Goal: Task Accomplishment & Management: Use online tool/utility

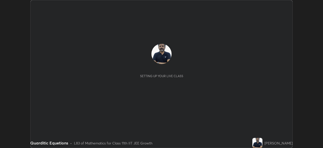
scroll to position [148, 323]
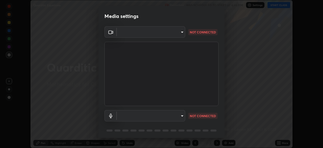
type input "cb8c6b6b4a50c5c6d626de20ccb3fd73f31987ea2ecc1878d3d31a5f1bf4ae53"
type input "default"
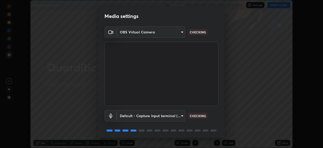
scroll to position [18, 0]
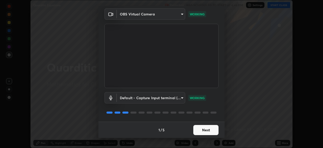
click at [206, 131] on button "Next" at bounding box center [205, 130] width 25 height 10
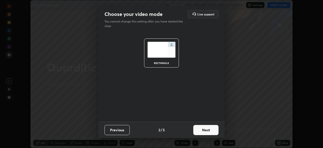
scroll to position [0, 0]
click at [207, 130] on button "Next" at bounding box center [205, 130] width 25 height 10
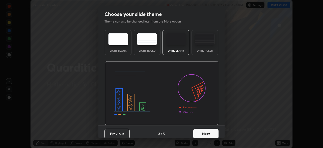
click at [207, 131] on button "Next" at bounding box center [205, 134] width 25 height 10
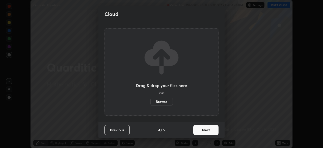
click at [206, 131] on button "Next" at bounding box center [205, 130] width 25 height 10
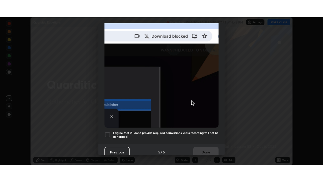
scroll to position [121, 0]
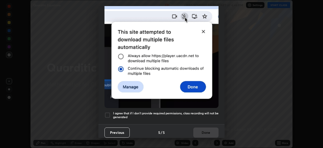
click at [109, 112] on div at bounding box center [108, 115] width 6 height 6
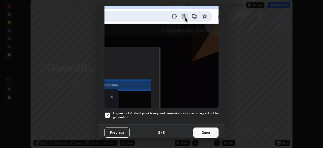
click at [205, 131] on button "Done" at bounding box center [205, 132] width 25 height 10
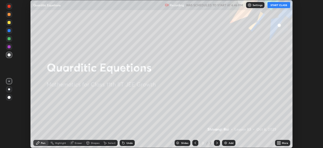
click at [278, 6] on button "START CLASS" at bounding box center [279, 5] width 23 height 6
click at [281, 142] on icon at bounding box center [279, 141] width 1 height 1
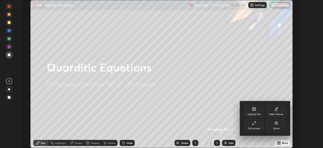
click at [256, 125] on div "Full screen" at bounding box center [254, 125] width 20 height 12
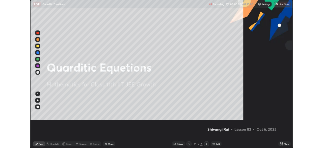
scroll to position [182, 323]
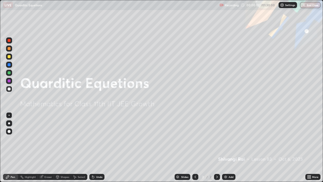
click at [230, 147] on div "Add" at bounding box center [228, 177] width 13 height 6
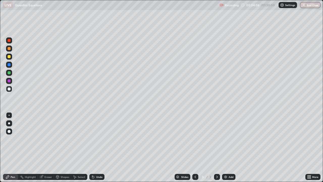
click at [228, 147] on div "Add" at bounding box center [228, 177] width 13 height 6
click at [229, 147] on div "Add" at bounding box center [231, 177] width 5 height 3
click at [229, 147] on div "Add" at bounding box center [228, 177] width 13 height 6
click at [228, 147] on div "Add" at bounding box center [228, 177] width 13 height 6
click at [229, 147] on div "Add" at bounding box center [231, 177] width 5 height 3
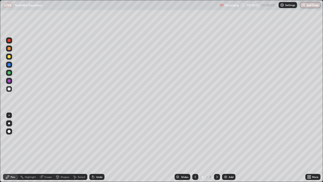
click at [230, 147] on div "Add" at bounding box center [231, 177] width 5 height 3
click at [229, 147] on div "Add" at bounding box center [231, 177] width 5 height 3
click at [228, 147] on div "Add" at bounding box center [228, 177] width 13 height 6
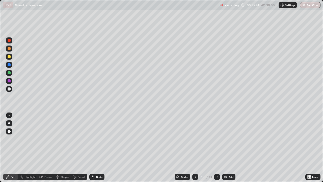
click at [195, 147] on icon at bounding box center [195, 177] width 4 height 4
click at [217, 147] on icon at bounding box center [217, 177] width 4 height 4
click at [226, 147] on img at bounding box center [226, 177] width 4 height 4
click at [227, 147] on img at bounding box center [226, 177] width 4 height 4
click at [216, 147] on icon at bounding box center [217, 177] width 2 height 3
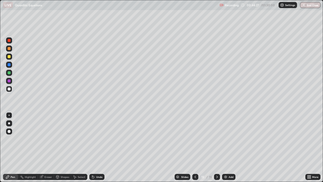
click at [227, 147] on img at bounding box center [226, 177] width 4 height 4
click at [230, 147] on div "Add" at bounding box center [231, 177] width 5 height 3
click at [228, 147] on div "Add" at bounding box center [228, 177] width 13 height 6
click at [225, 147] on img at bounding box center [226, 177] width 4 height 4
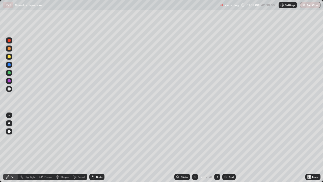
click at [194, 147] on div at bounding box center [195, 177] width 6 height 6
click at [217, 147] on icon at bounding box center [218, 177] width 2 height 3
click at [195, 147] on icon at bounding box center [195, 177] width 4 height 4
click at [217, 147] on icon at bounding box center [217, 177] width 4 height 4
click at [195, 147] on icon at bounding box center [195, 177] width 4 height 4
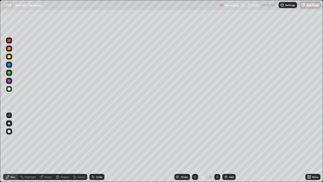
click at [195, 147] on icon at bounding box center [195, 177] width 4 height 4
click at [217, 147] on icon at bounding box center [217, 177] width 4 height 4
click at [216, 147] on icon at bounding box center [217, 177] width 4 height 4
click at [226, 147] on img at bounding box center [226, 177] width 4 height 4
click at [229, 147] on div "Add" at bounding box center [231, 177] width 5 height 3
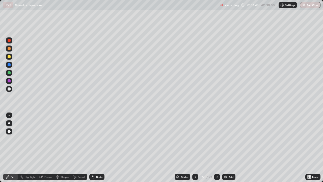
click at [230, 147] on div "Add" at bounding box center [231, 177] width 5 height 3
click at [228, 147] on div "Add" at bounding box center [228, 177] width 13 height 6
click at [227, 147] on img at bounding box center [226, 177] width 4 height 4
click at [228, 147] on div "Add" at bounding box center [228, 177] width 13 height 6
click at [195, 147] on icon at bounding box center [195, 177] width 4 height 4
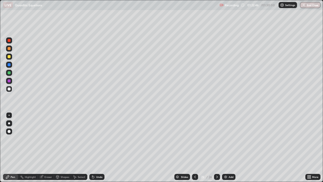
click at [226, 147] on img at bounding box center [226, 177] width 4 height 4
click at [311, 5] on button "End Class" at bounding box center [310, 5] width 20 height 6
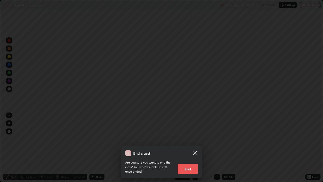
click at [190, 147] on button "End" at bounding box center [188, 169] width 20 height 10
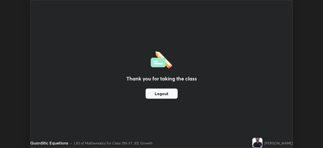
scroll to position [25105, 24930]
